Goal: Information Seeking & Learning: Learn about a topic

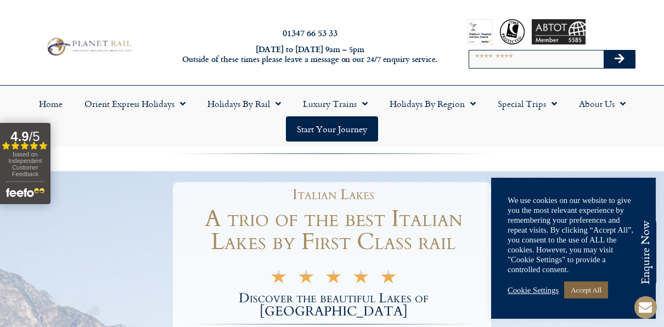
click at [579, 296] on link "Accept All" at bounding box center [586, 289] width 44 height 17
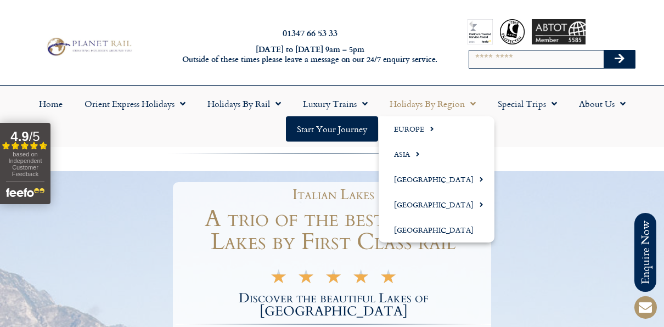
click at [471, 103] on span "Menu" at bounding box center [470, 104] width 11 height 20
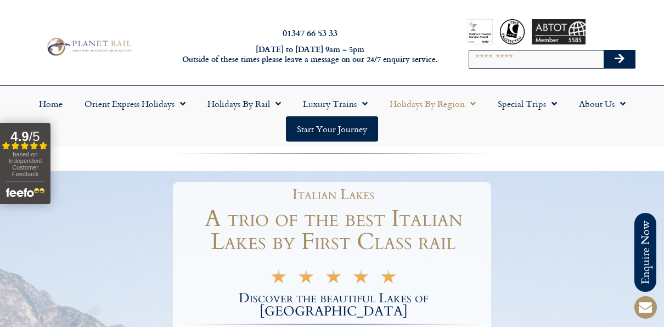
click at [469, 104] on span "Menu" at bounding box center [470, 104] width 11 height 20
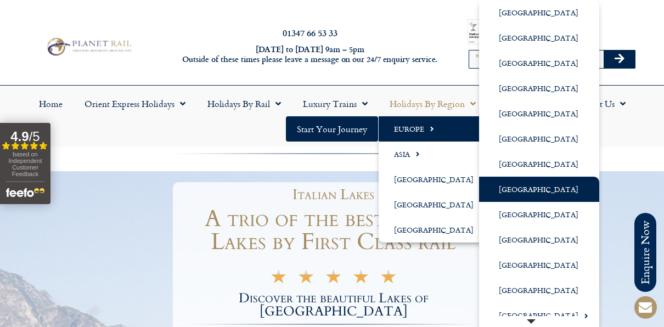
click at [510, 190] on link "[GEOGRAPHIC_DATA]" at bounding box center [539, 189] width 120 height 25
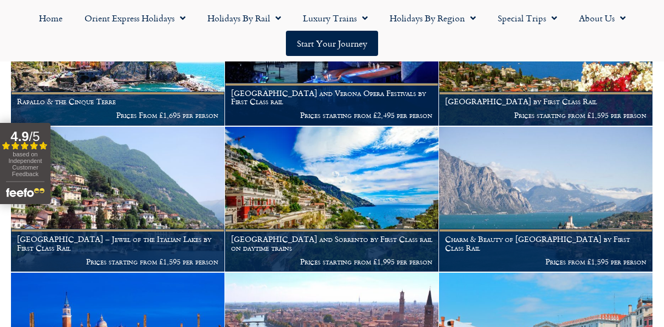
scroll to position [1360, 0]
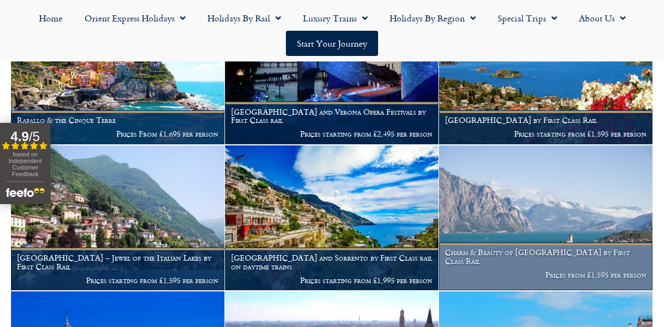
click at [563, 265] on h1 "Charm & Beauty of [GEOGRAPHIC_DATA] by First Class Rail" at bounding box center [545, 257] width 201 height 18
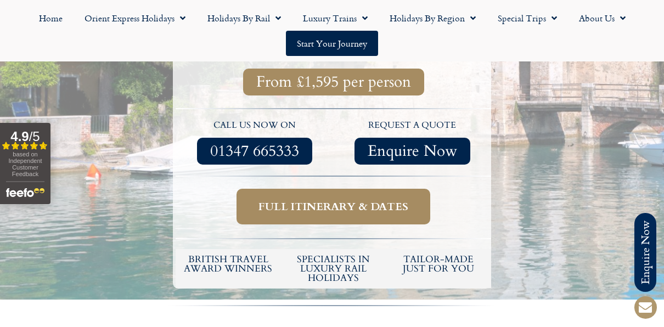
scroll to position [477, 0]
